Goal: Transaction & Acquisition: Purchase product/service

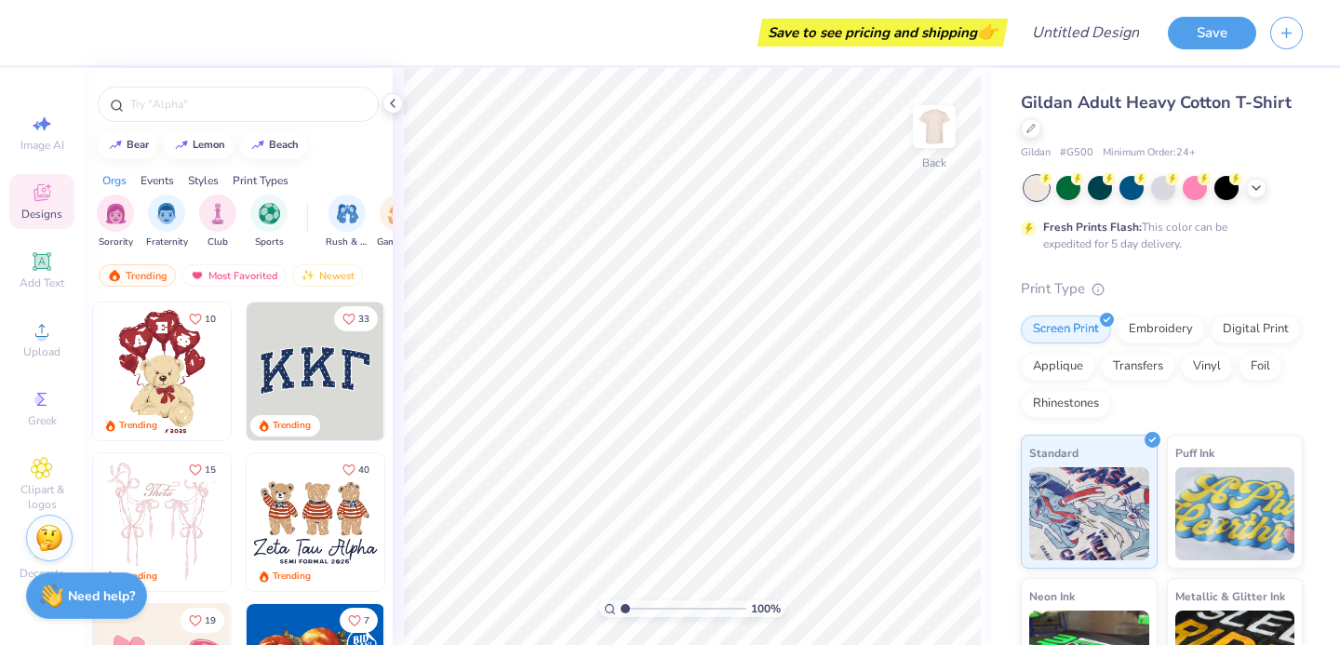
click at [42, 184] on icon at bounding box center [42, 192] width 17 height 17
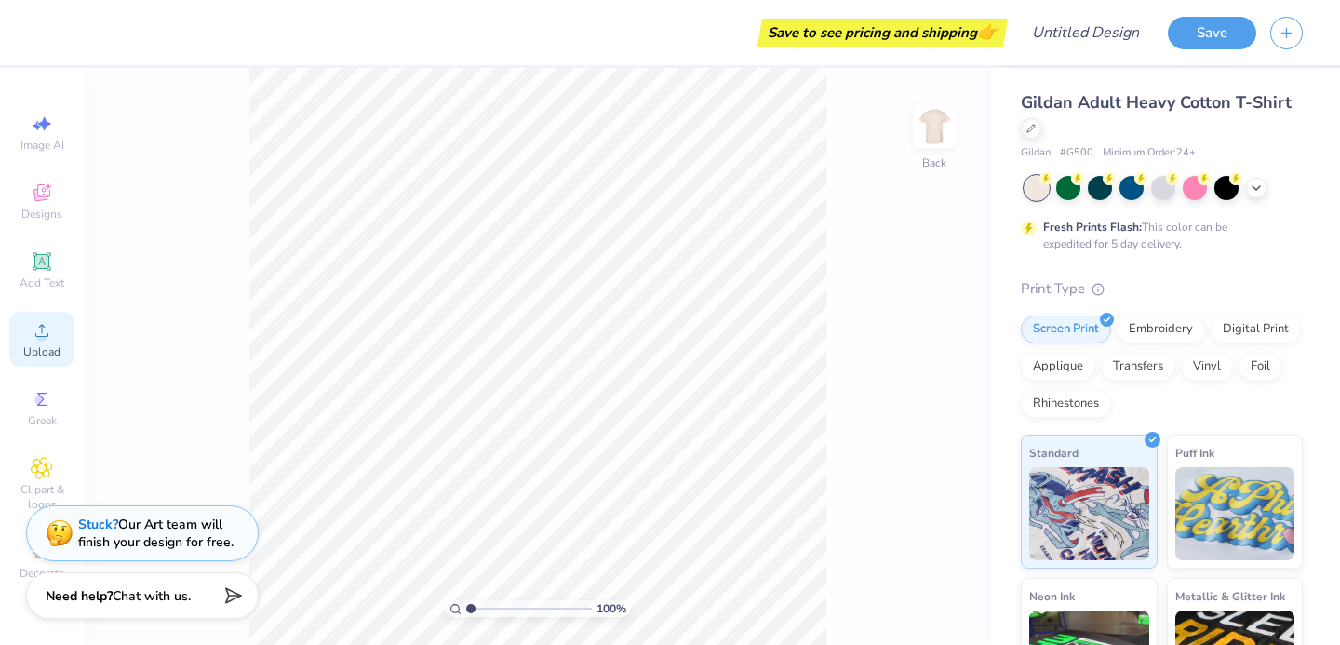
click at [49, 319] on icon at bounding box center [42, 330] width 22 height 22
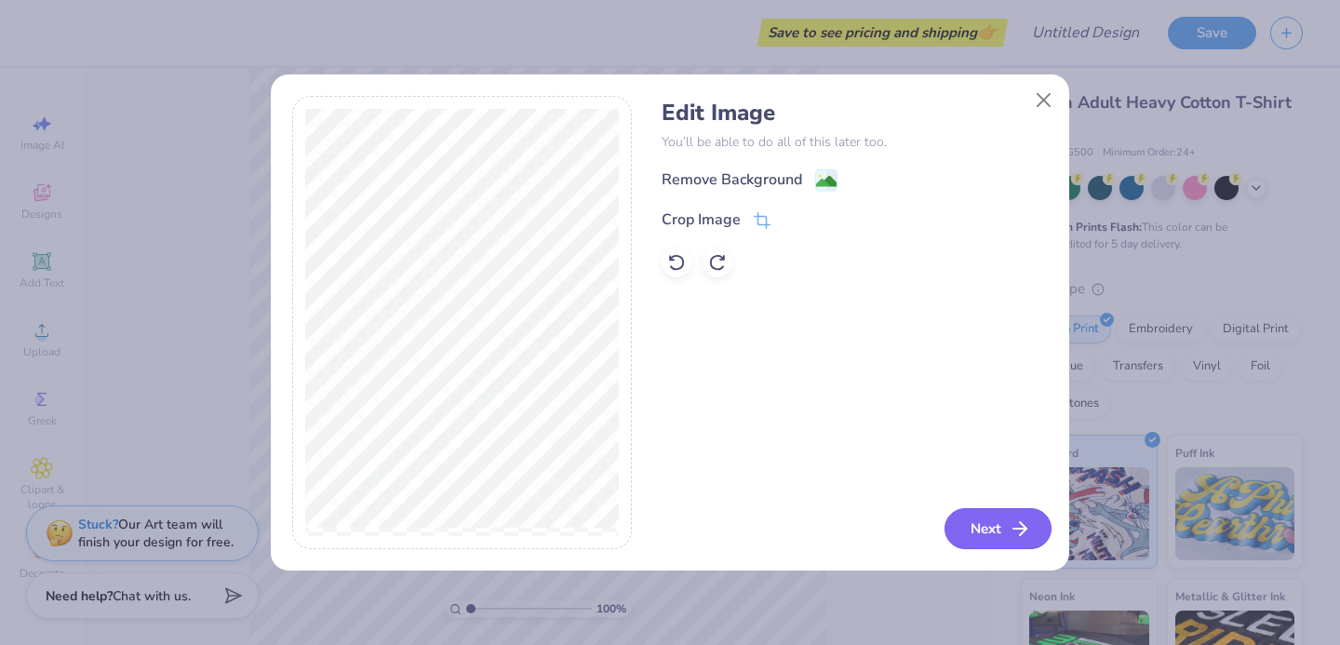
click at [1000, 537] on button "Next" at bounding box center [998, 528] width 107 height 41
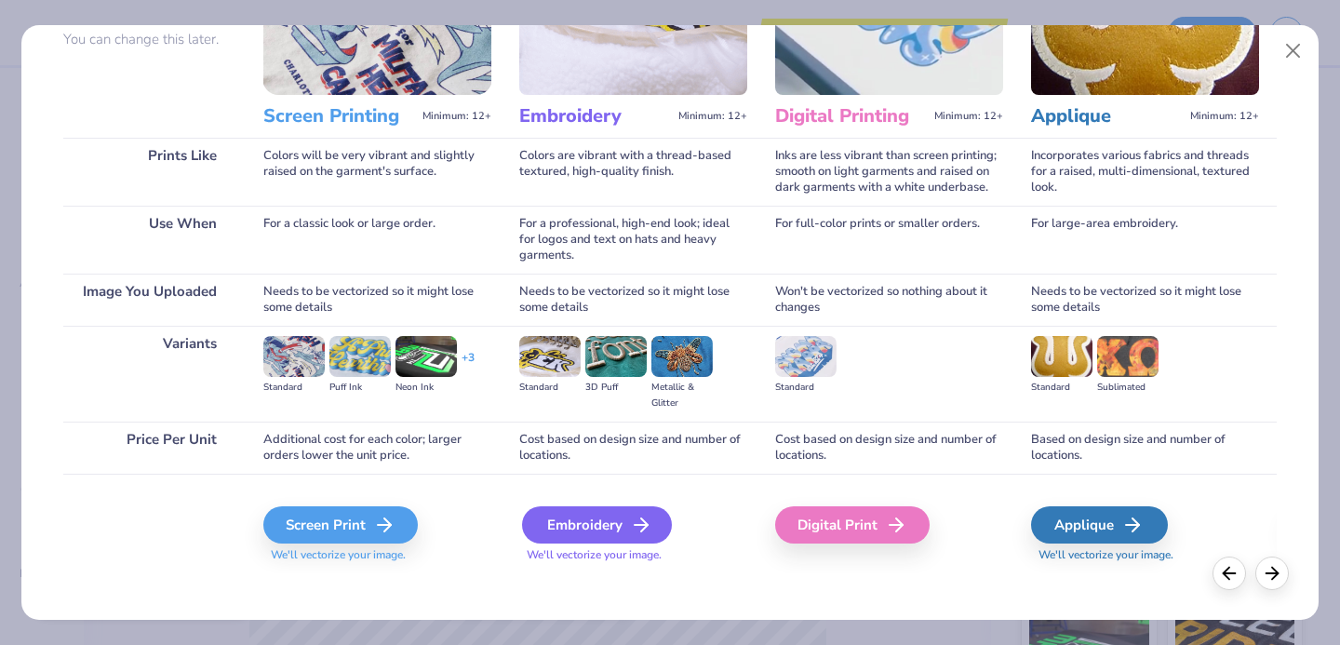
scroll to position [190, 0]
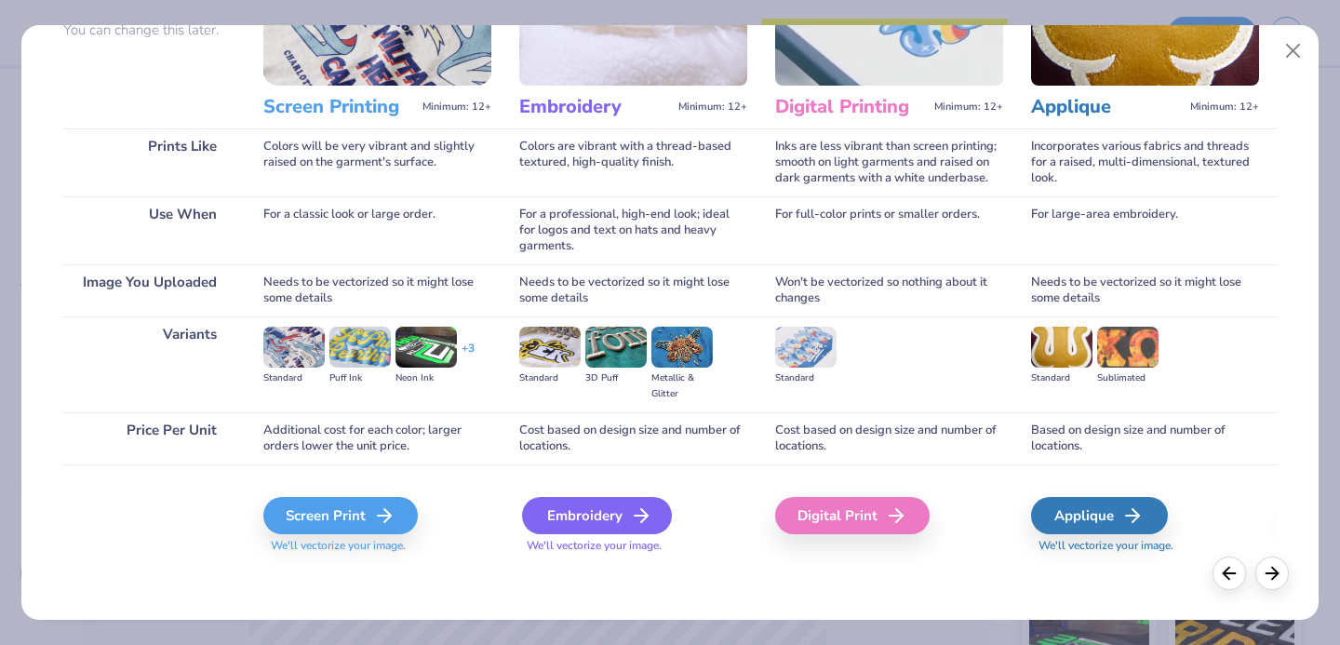
click at [617, 523] on div "Embroidery" at bounding box center [597, 515] width 150 height 37
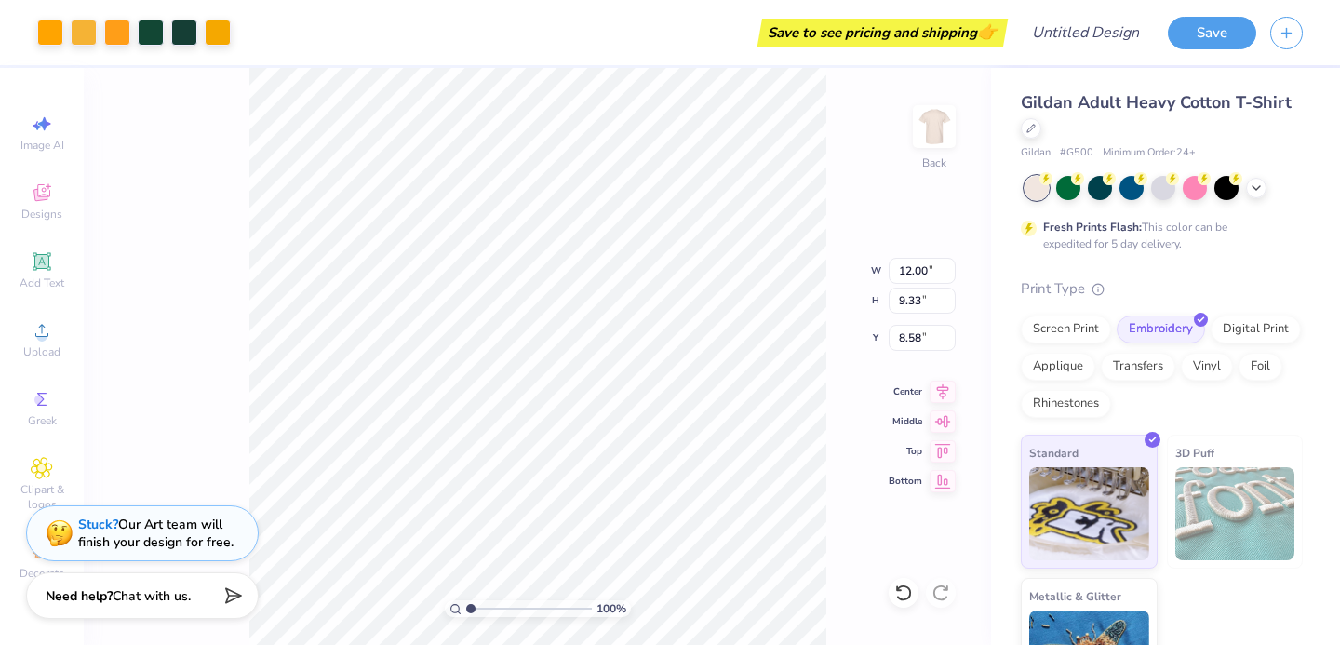
type input "3.00"
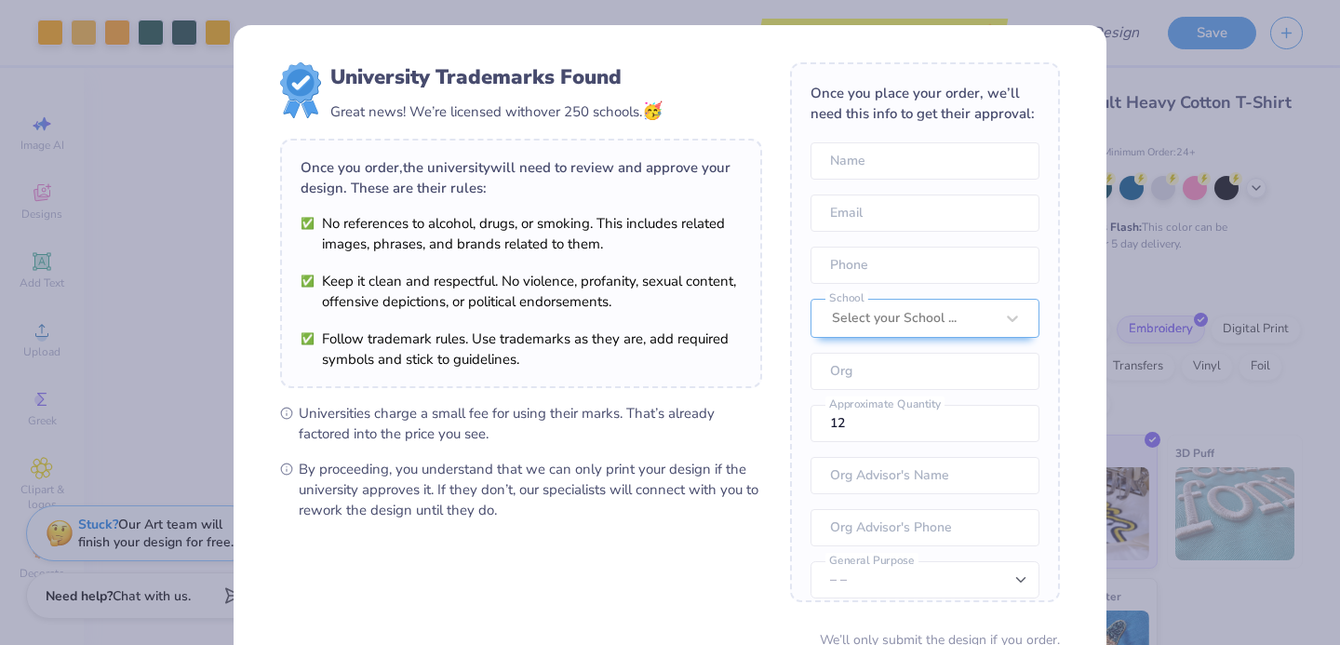
click at [792, 406] on div "Once you place your order, we’ll need this info to get their approval: Name Ema…" at bounding box center [925, 332] width 270 height 540
click at [864, 324] on div at bounding box center [913, 318] width 162 height 24
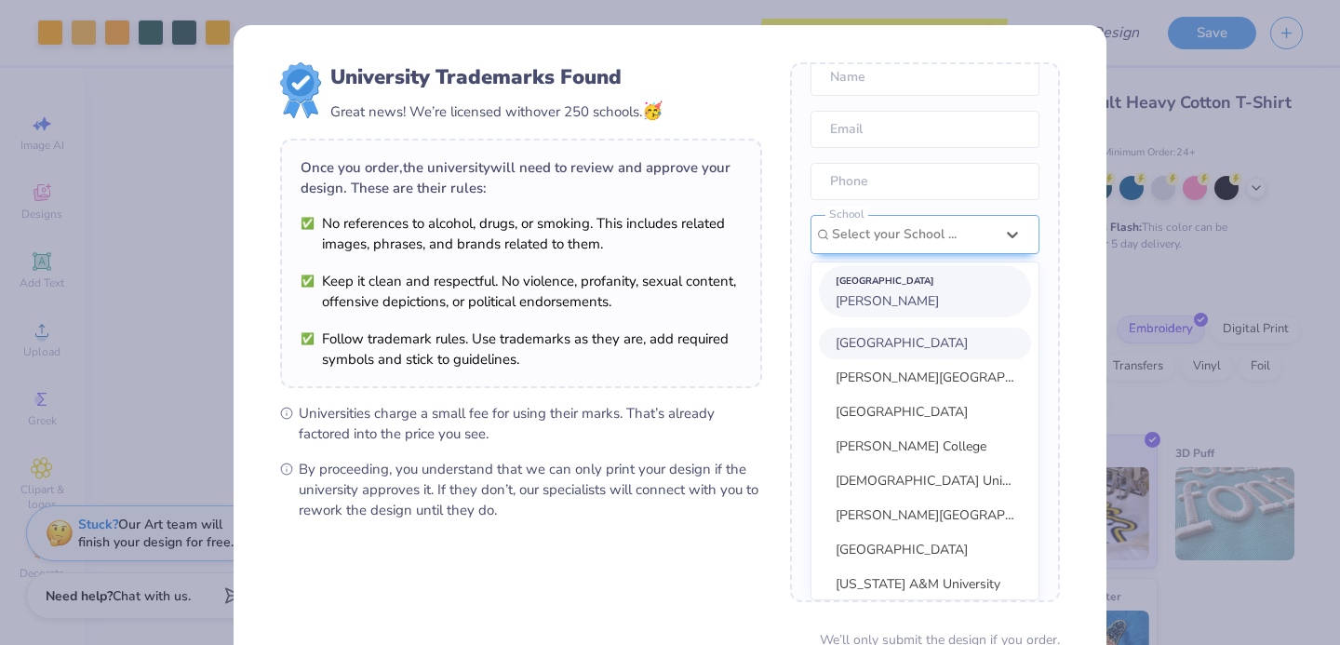
click at [877, 303] on div "[GEOGRAPHIC_DATA] Leigh" at bounding box center [925, 291] width 212 height 52
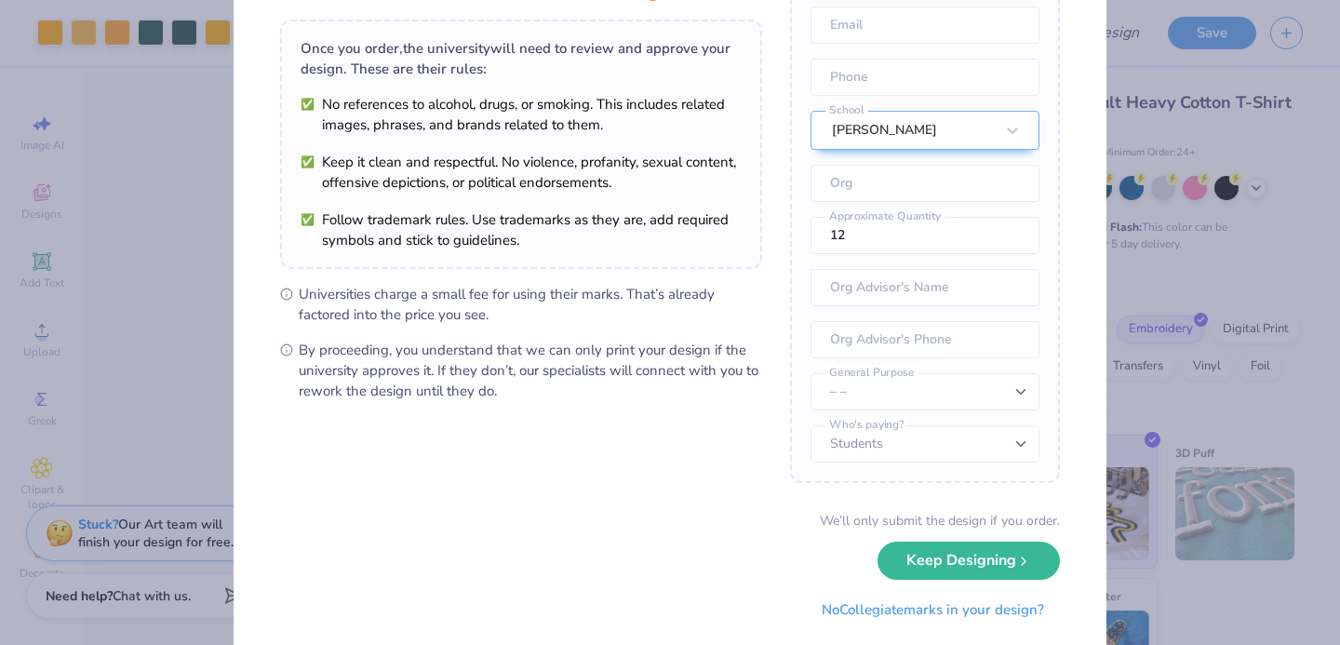
scroll to position [165, 0]
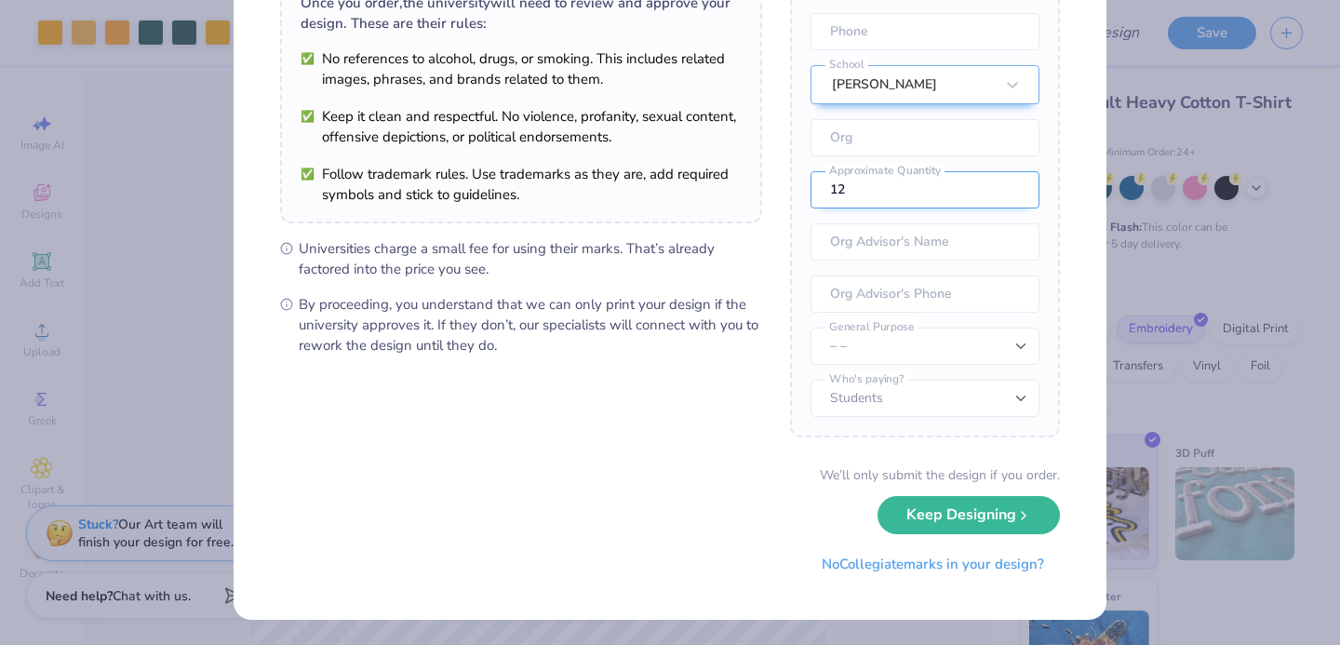
click at [885, 202] on input "12" at bounding box center [925, 189] width 229 height 37
type input "100"
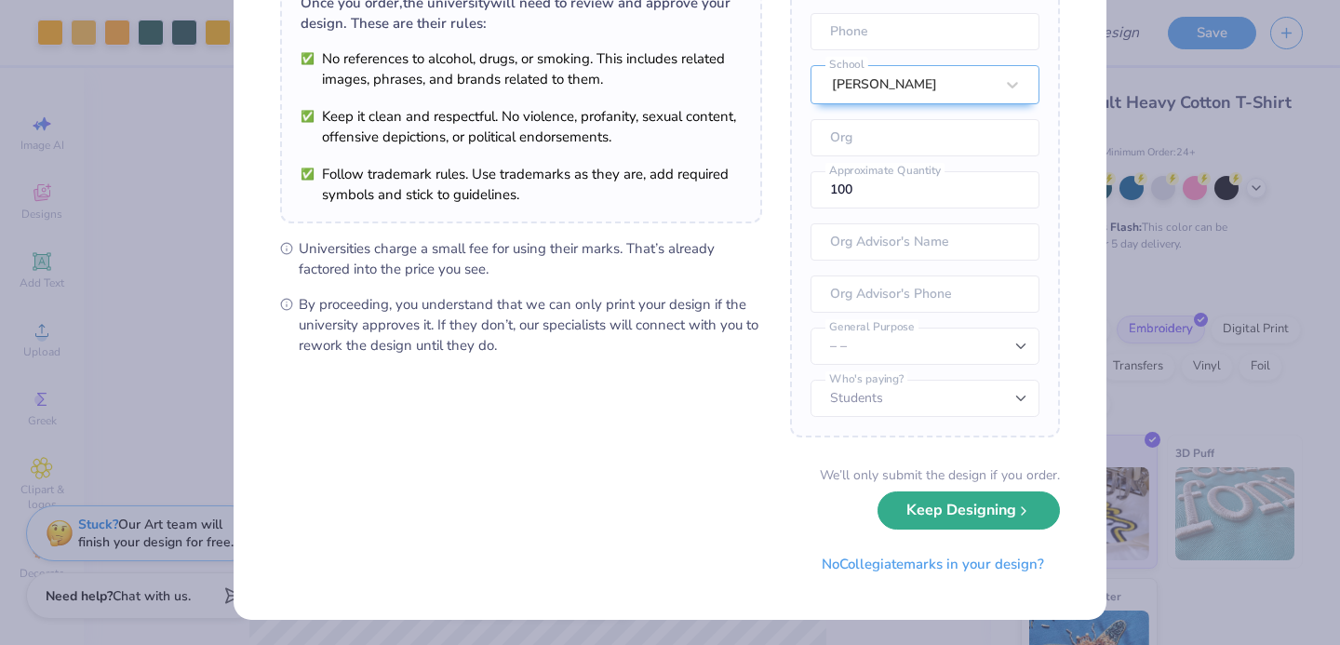
click at [1002, 515] on button "Keep Designing" at bounding box center [969, 511] width 182 height 38
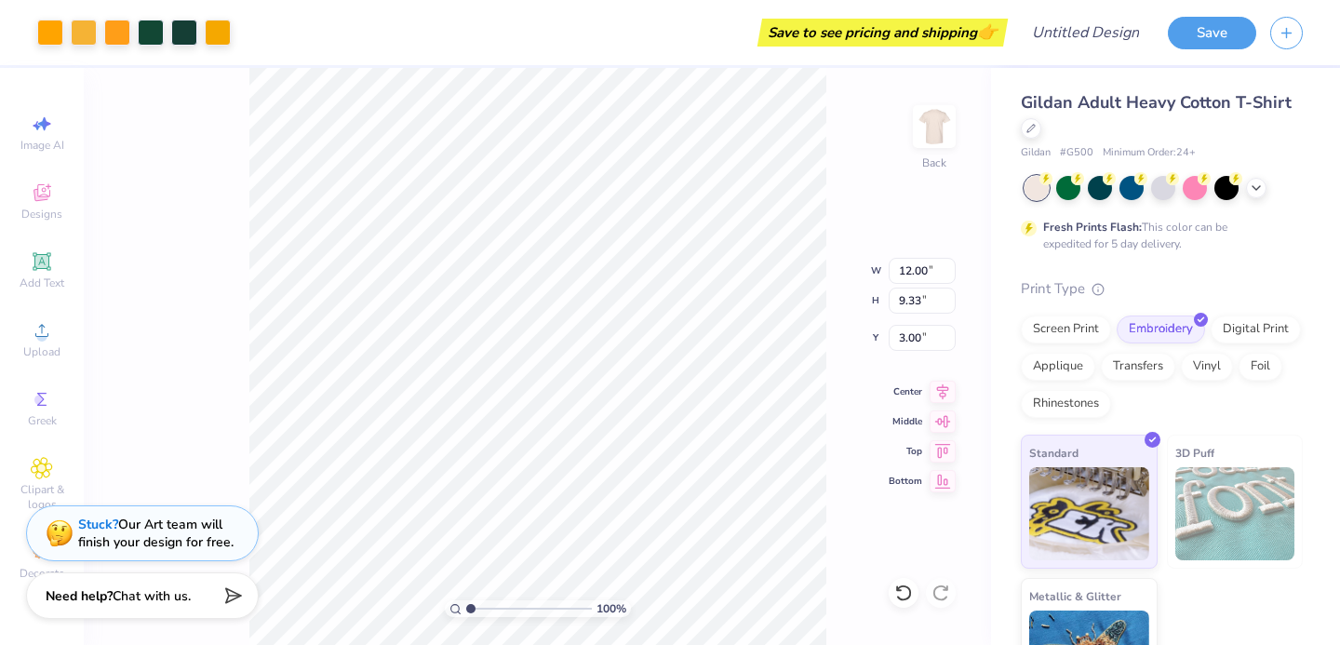
scroll to position [0, 0]
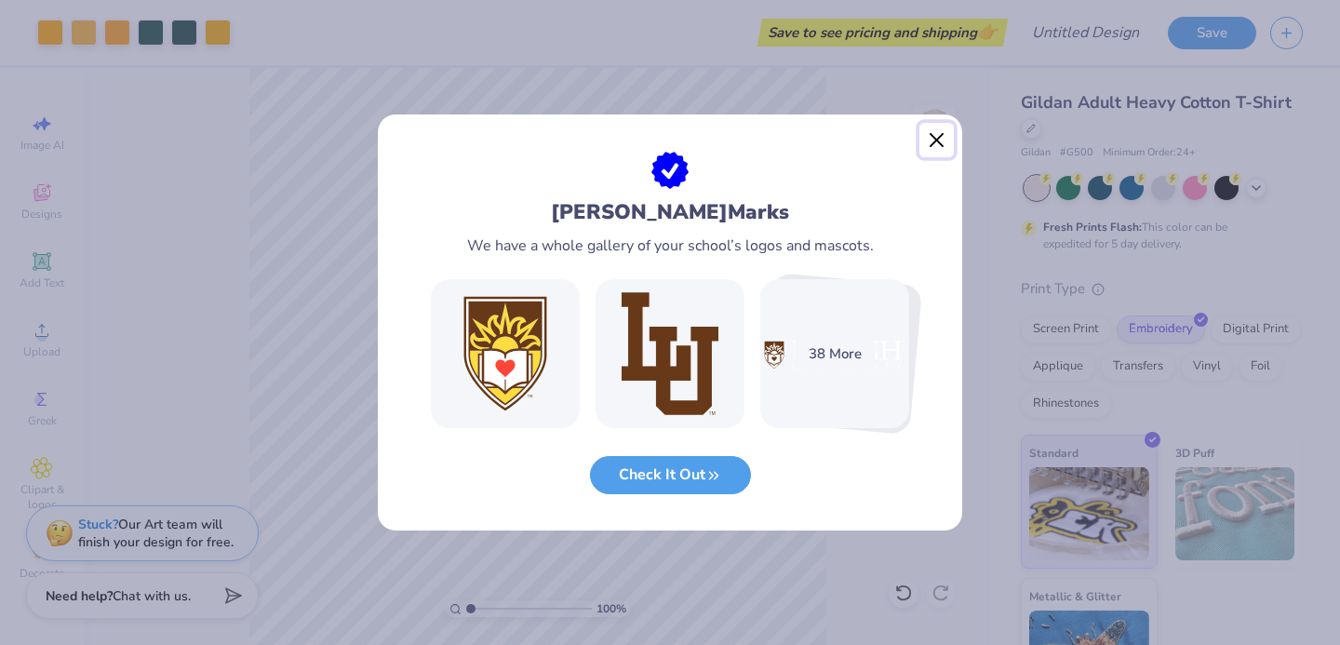
click at [935, 138] on button "Close" at bounding box center [937, 140] width 35 height 35
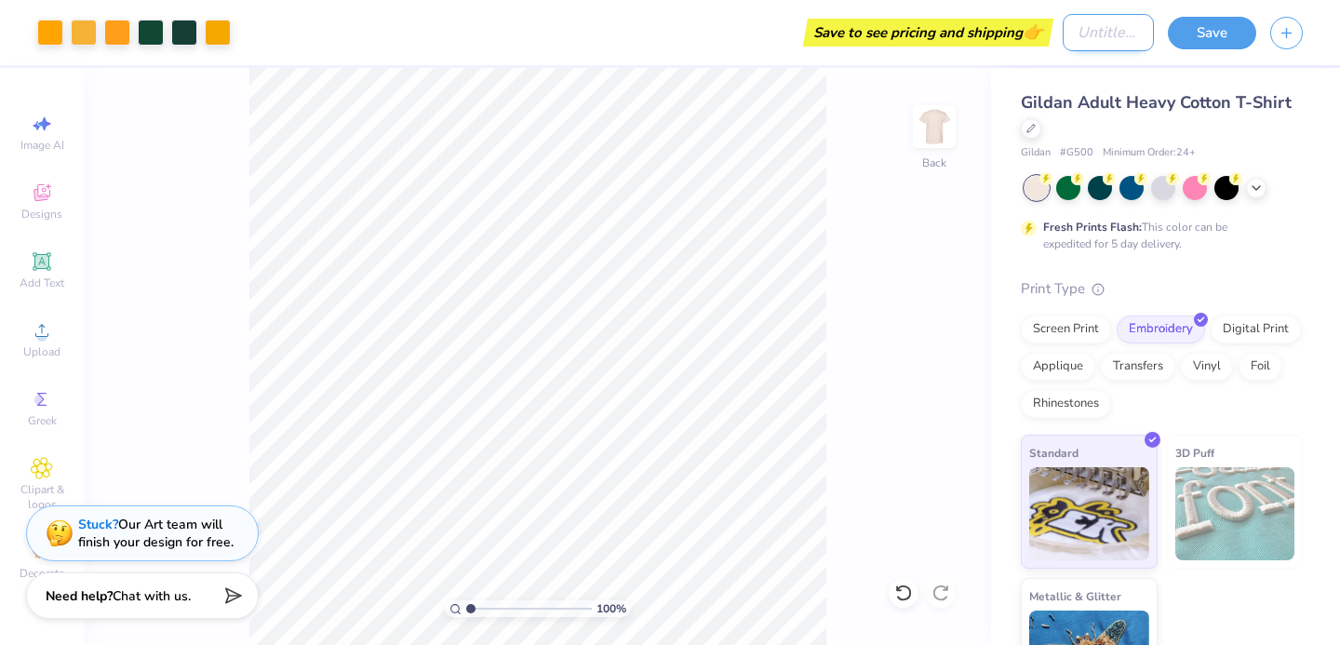
click at [1050, 38] on div "Art colors Save to see pricing and shipping 👉 Design Title Save" at bounding box center [670, 32] width 1340 height 65
type input "PLTW"
click at [1245, 41] on button "Save" at bounding box center [1212, 30] width 88 height 33
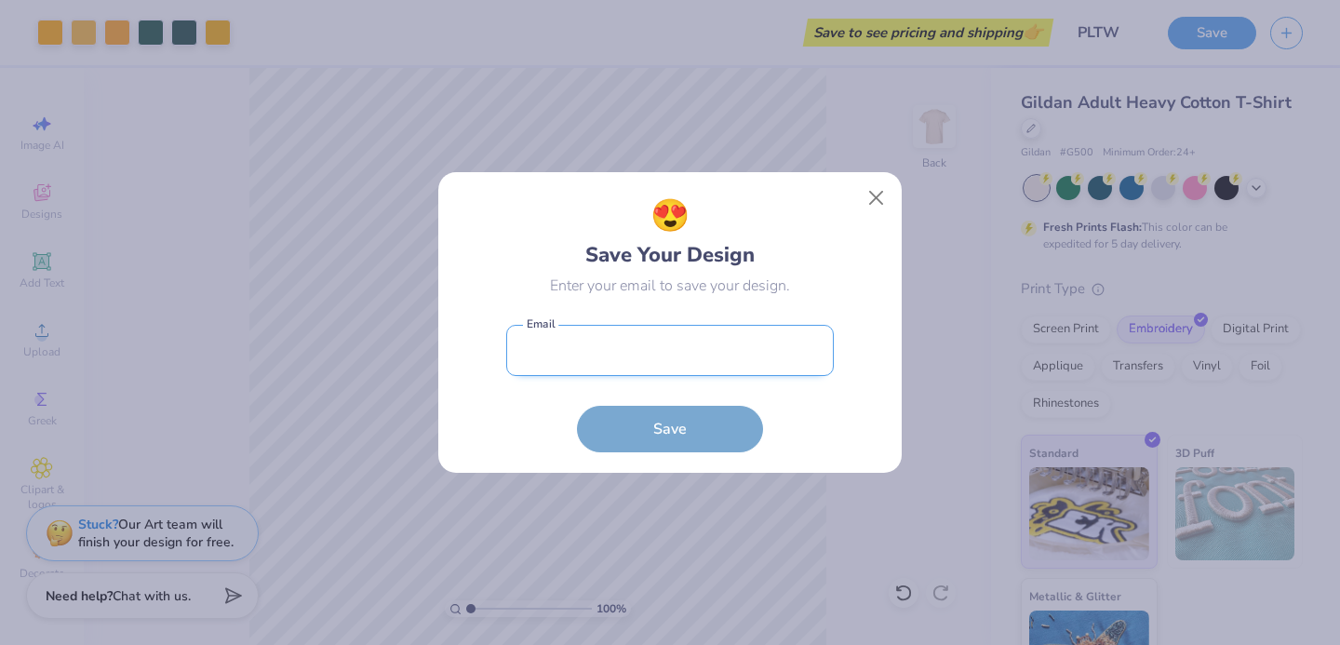
click at [672, 361] on input "email" at bounding box center [670, 350] width 328 height 51
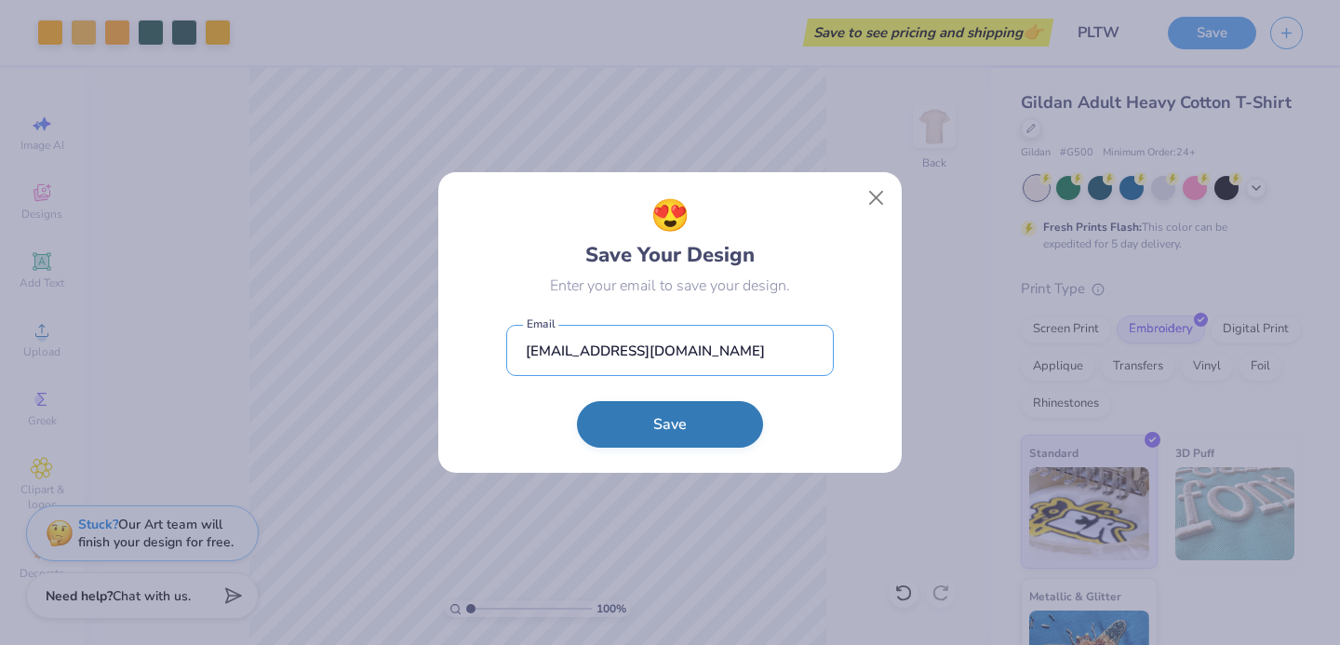
type input "[EMAIL_ADDRESS][DOMAIN_NAME]"
click at [704, 436] on button "Save" at bounding box center [670, 424] width 186 height 47
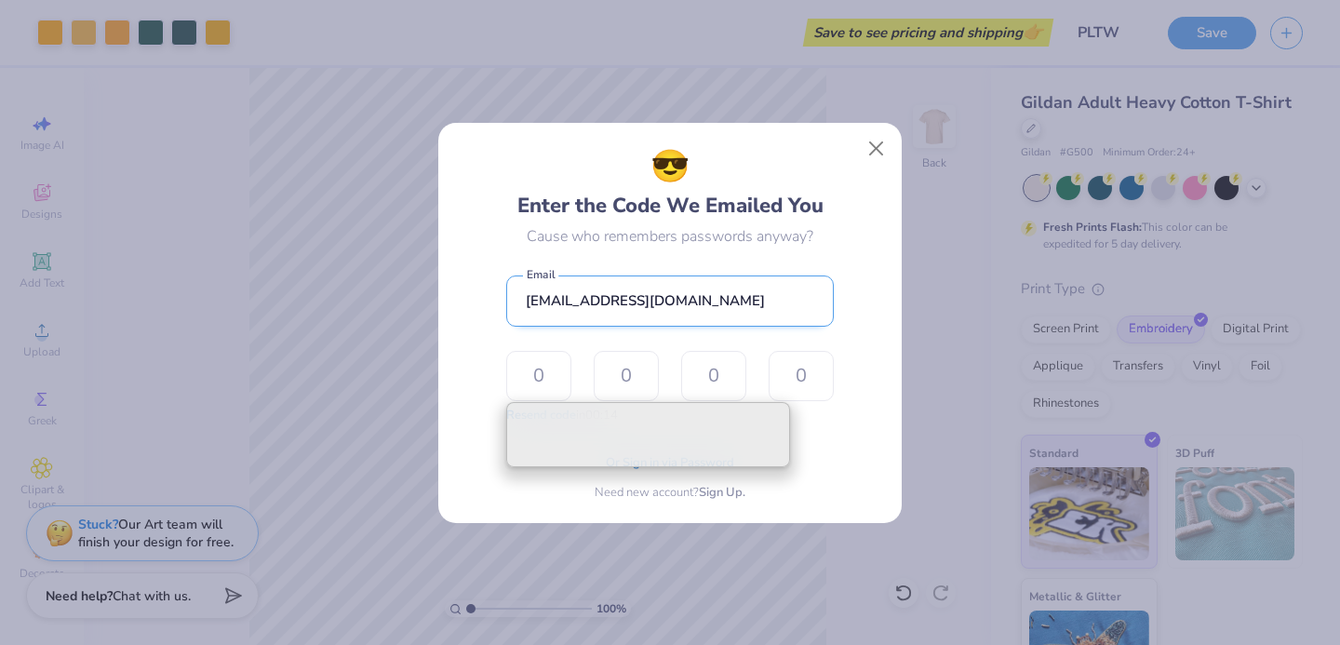
type input "7"
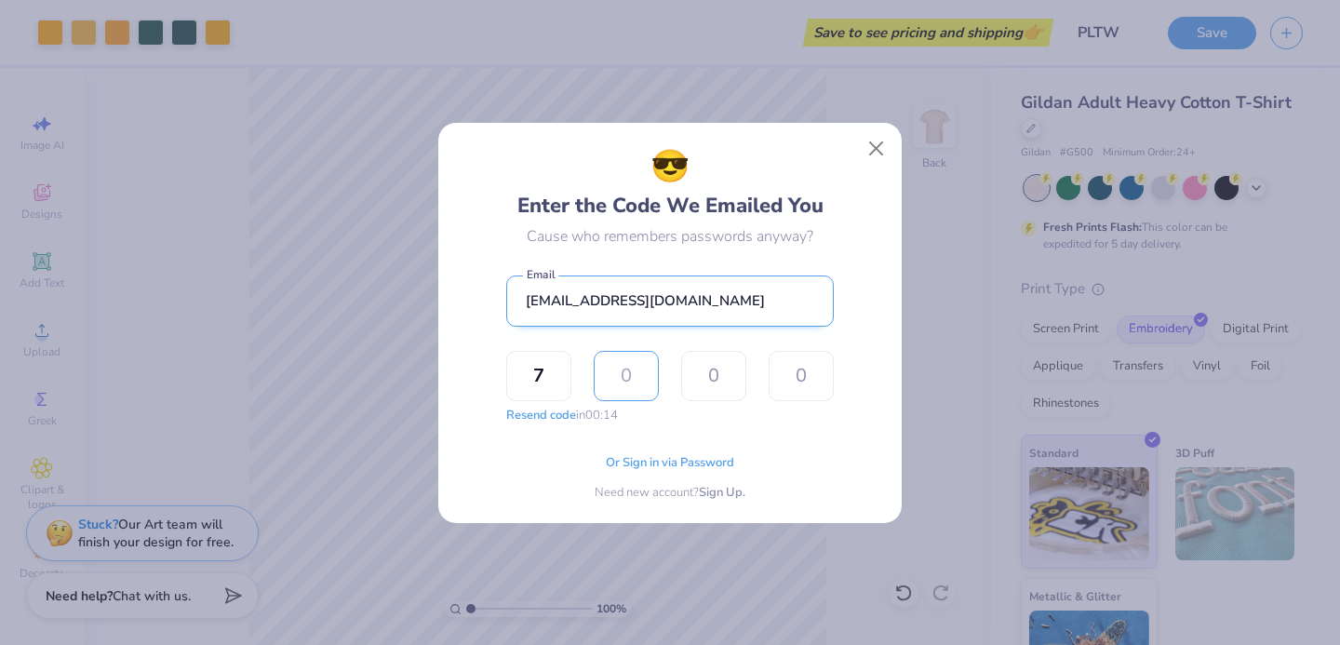
type input "9"
type input "5"
type input "2"
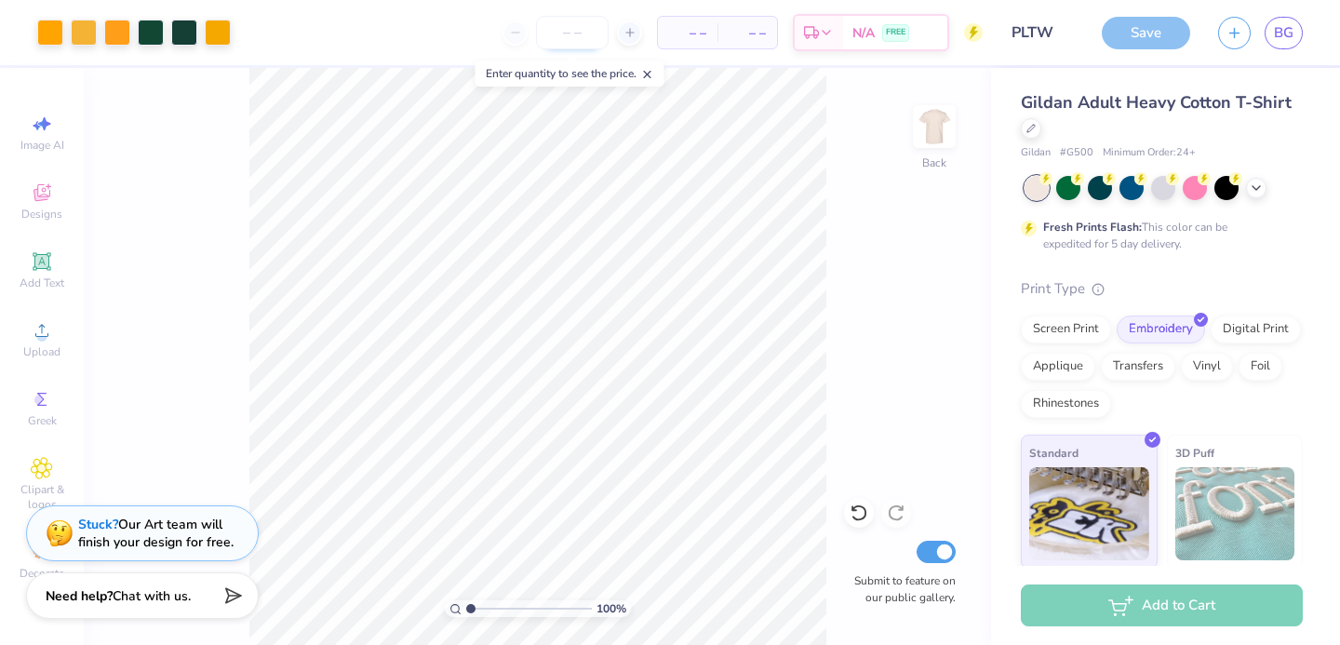
click at [587, 33] on input "number" at bounding box center [572, 33] width 73 height 34
type input "100"
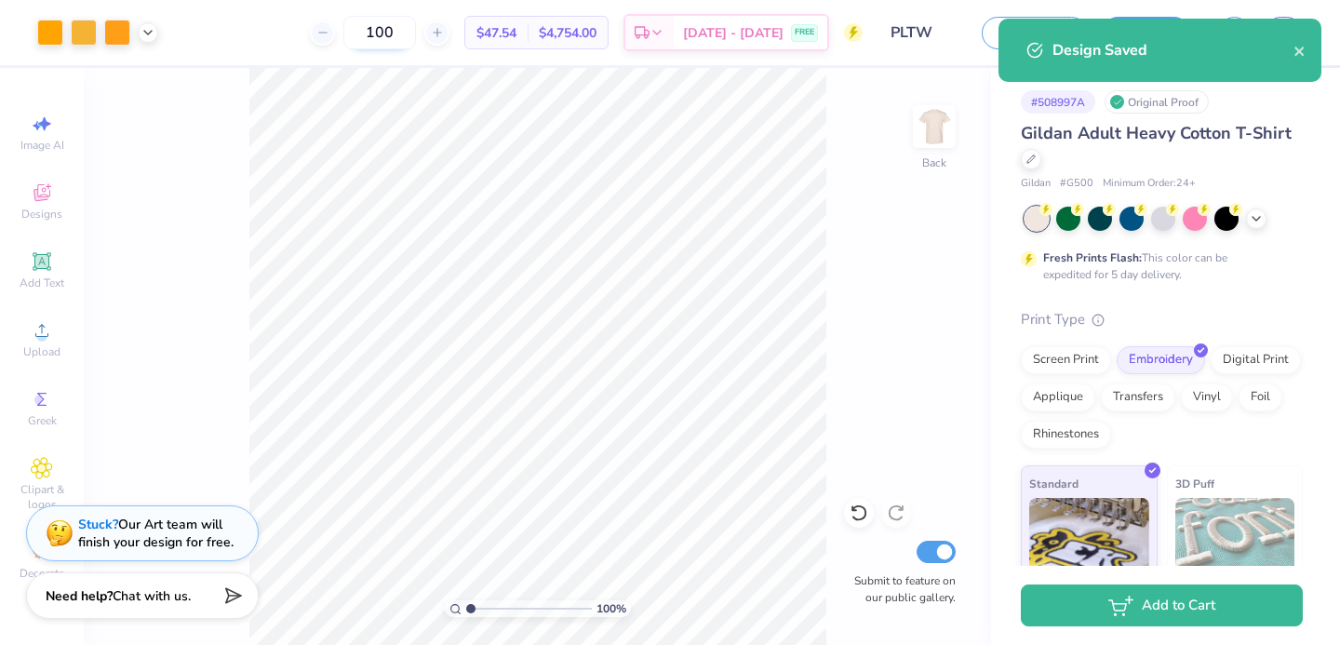
click at [399, 30] on input "100" at bounding box center [379, 33] width 73 height 34
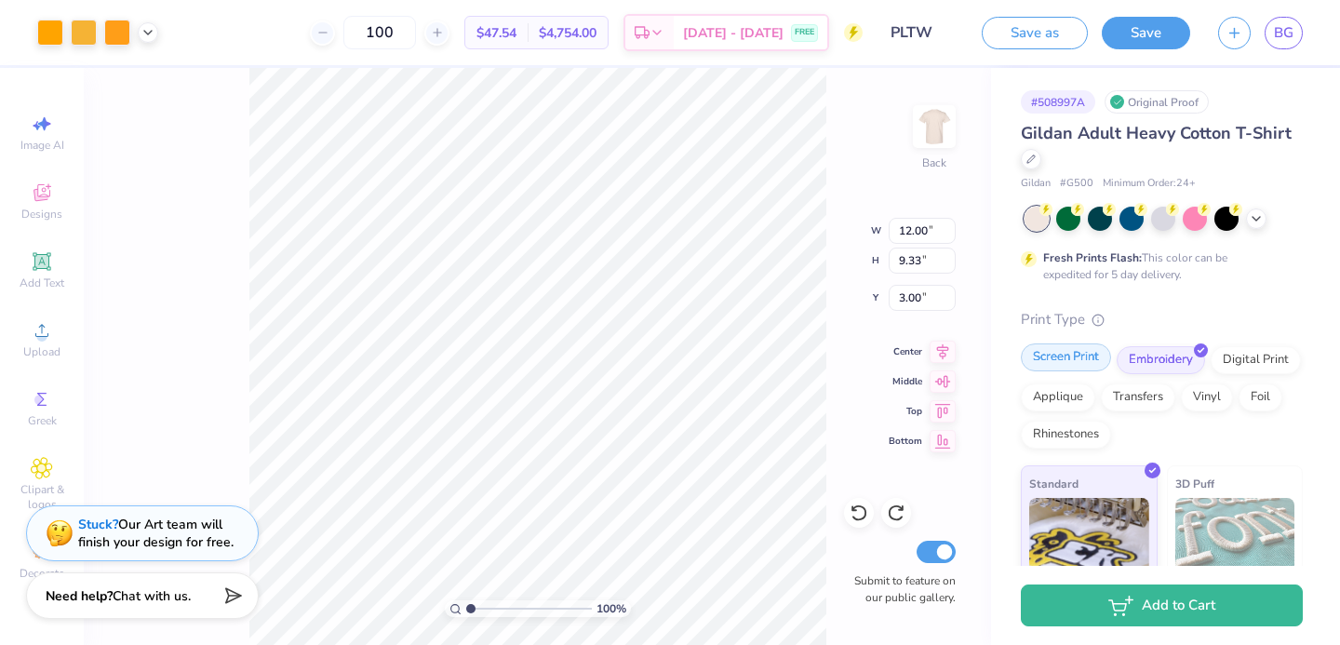
click at [1083, 370] on div "Screen Print" at bounding box center [1066, 357] width 90 height 28
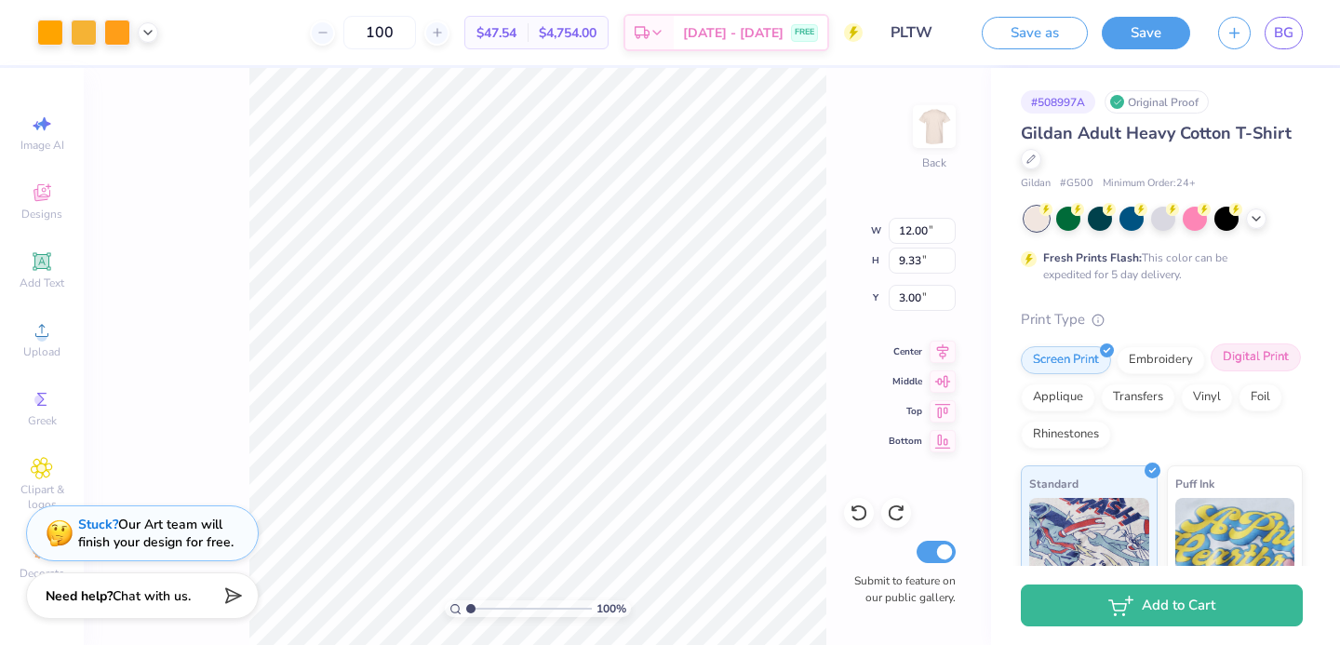
click at [1227, 364] on div "Digital Print" at bounding box center [1256, 357] width 90 height 28
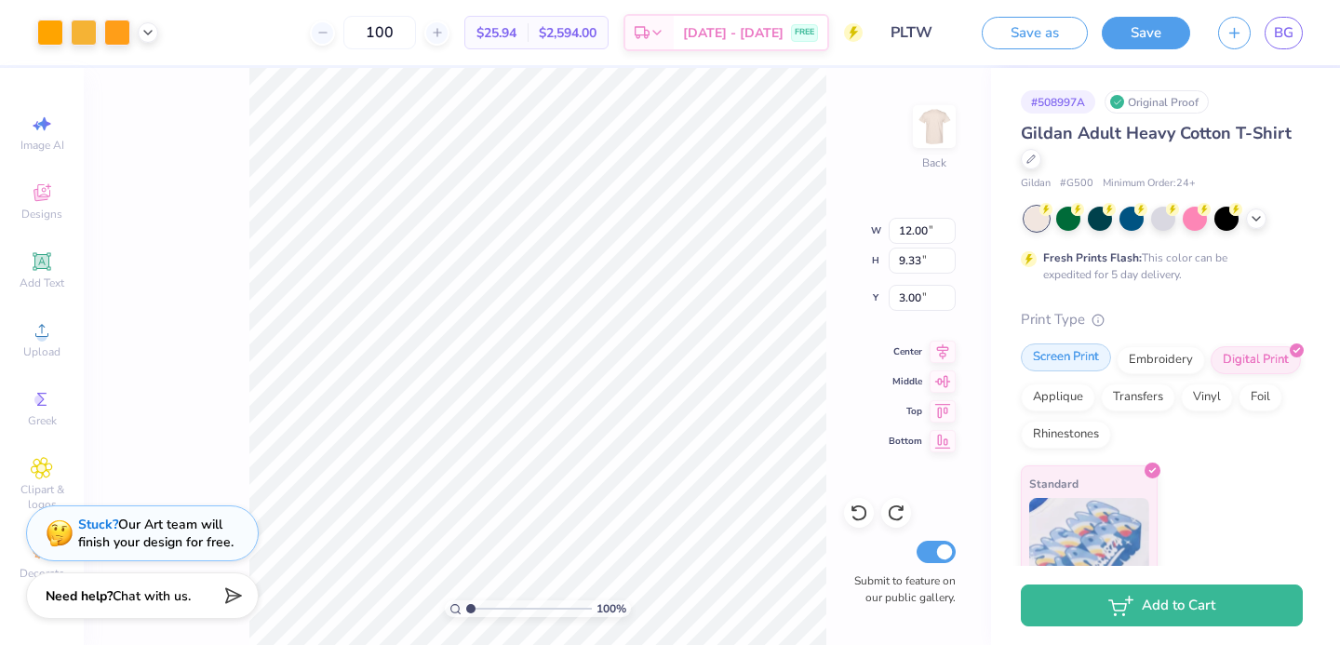
click at [1065, 351] on div "Screen Print" at bounding box center [1066, 357] width 90 height 28
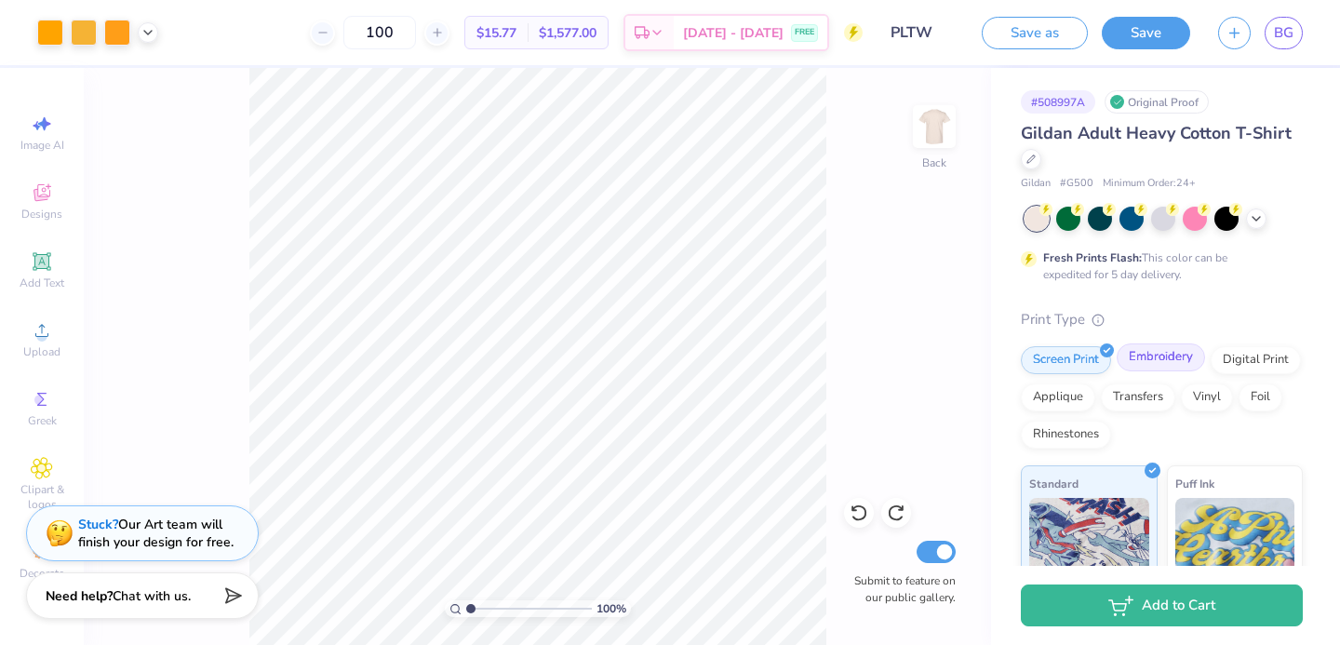
click at [1147, 358] on div "Embroidery" at bounding box center [1161, 357] width 88 height 28
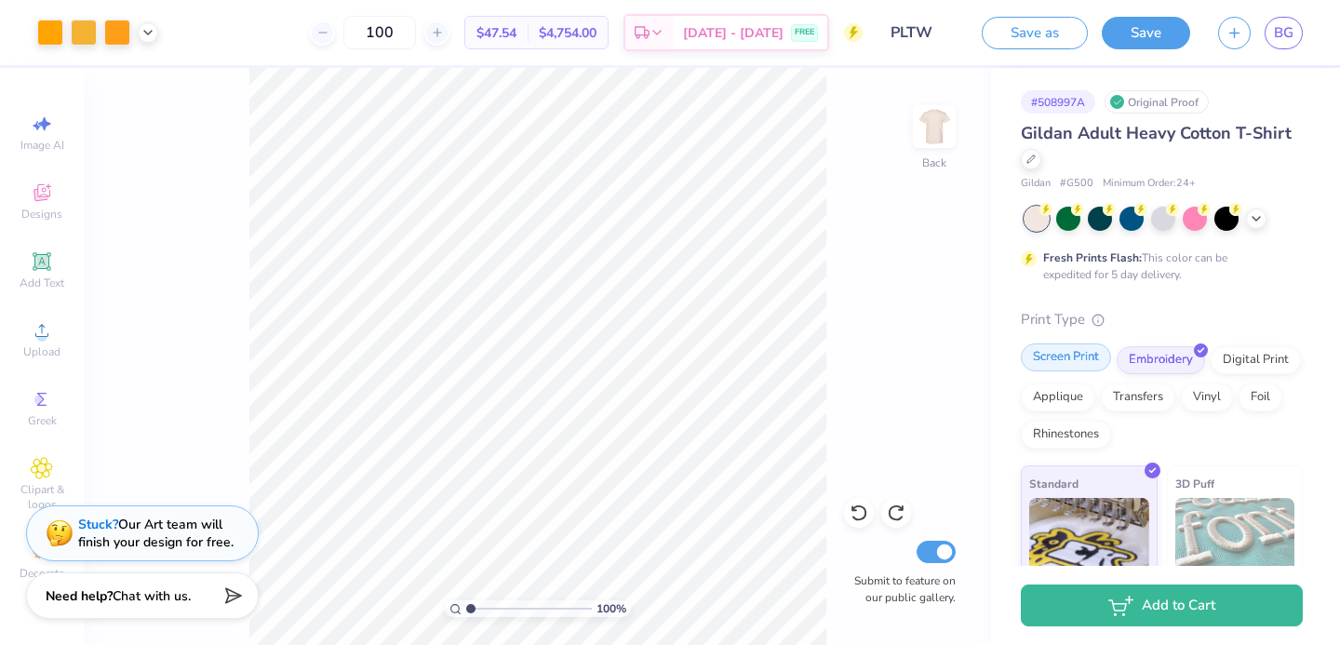
click at [1082, 366] on div "Screen Print" at bounding box center [1066, 357] width 90 height 28
